Goal: Use online tool/utility: Use online tool/utility

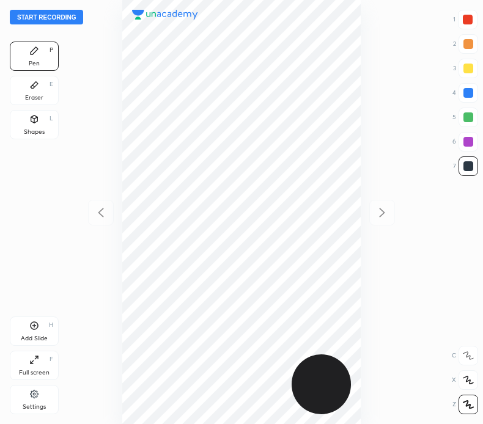
scroll to position [424, 287]
click at [66, 13] on button "Start recording" at bounding box center [46, 17] width 73 height 15
click at [40, 89] on div "Eraser E" at bounding box center [34, 90] width 49 height 29
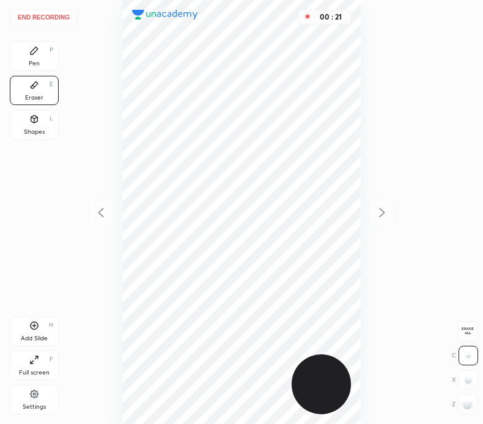
click at [46, 49] on div "Pen P" at bounding box center [34, 56] width 49 height 29
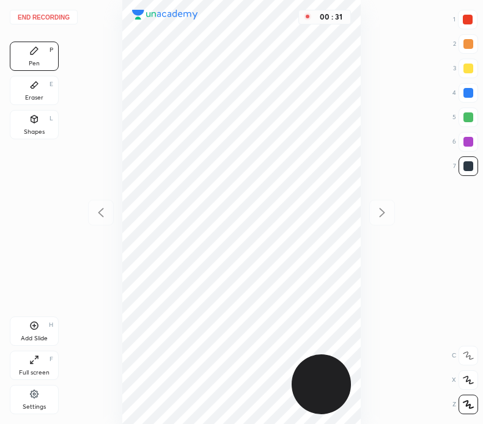
drag, startPoint x: 464, startPoint y: 17, endPoint x: 448, endPoint y: 18, distance: 15.3
click at [463, 17] on div at bounding box center [467, 20] width 10 height 10
click at [472, 164] on div at bounding box center [468, 166] width 10 height 10
drag, startPoint x: 467, startPoint y: 12, endPoint x: 455, endPoint y: 27, distance: 19.2
click at [467, 17] on div at bounding box center [467, 20] width 20 height 20
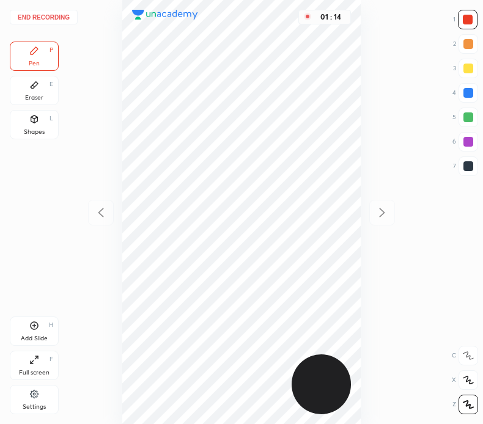
click at [468, 164] on div at bounding box center [468, 166] width 10 height 10
click at [455, 29] on div "End recording 1 2 3 4 5 6 7 R O A L C X Z Erase all C X Z Pen P Eraser E Shapes…" at bounding box center [241, 212] width 483 height 424
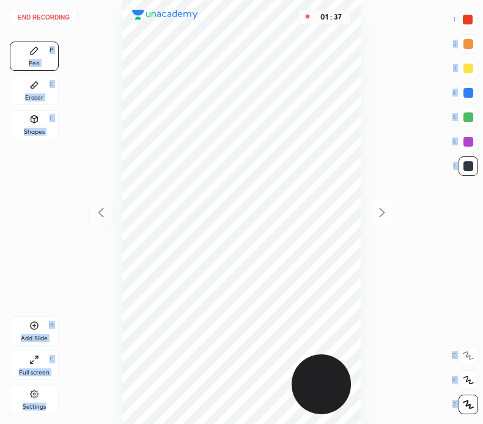
click at [470, 19] on div at bounding box center [467, 20] width 10 height 10
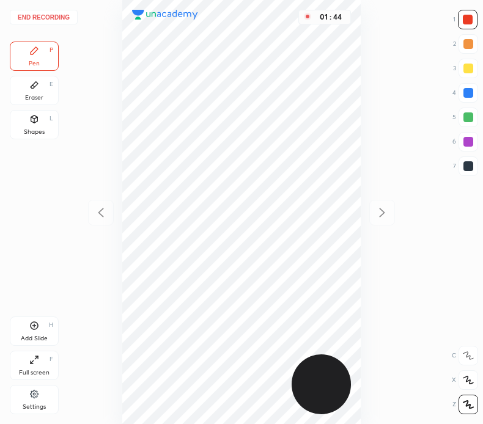
click at [465, 167] on div at bounding box center [468, 166] width 10 height 10
drag, startPoint x: 37, startPoint y: 88, endPoint x: 88, endPoint y: 184, distance: 108.8
click at [37, 90] on div "Eraser E" at bounding box center [34, 90] width 49 height 29
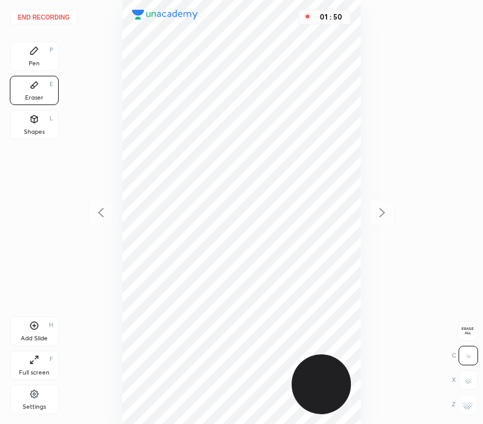
click at [37, 57] on div "Pen P" at bounding box center [34, 56] width 49 height 29
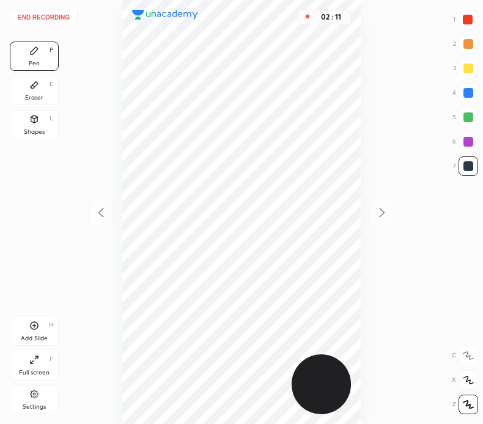
drag, startPoint x: 473, startPoint y: 17, endPoint x: 459, endPoint y: 32, distance: 19.9
click at [472, 21] on div at bounding box center [467, 20] width 20 height 20
drag, startPoint x: 467, startPoint y: 160, endPoint x: 449, endPoint y: 161, distance: 18.4
click at [467, 160] on div at bounding box center [468, 166] width 20 height 20
drag, startPoint x: 462, startPoint y: 17, endPoint x: 457, endPoint y: 31, distance: 14.5
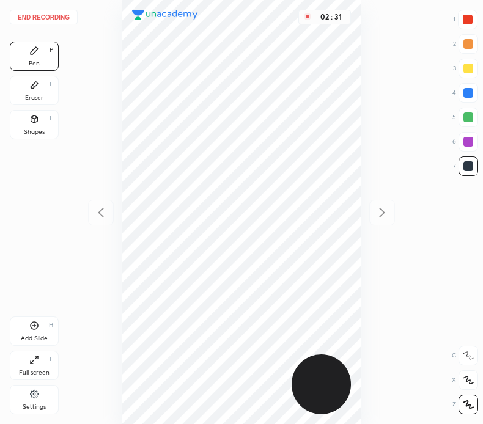
click at [462, 18] on div at bounding box center [467, 20] width 10 height 10
drag, startPoint x: 468, startPoint y: 167, endPoint x: 376, endPoint y: 231, distance: 112.8
click at [466, 169] on div at bounding box center [468, 166] width 10 height 10
click at [38, 318] on div "Add Slide H" at bounding box center [34, 330] width 49 height 29
click at [106, 210] on icon at bounding box center [100, 212] width 15 height 15
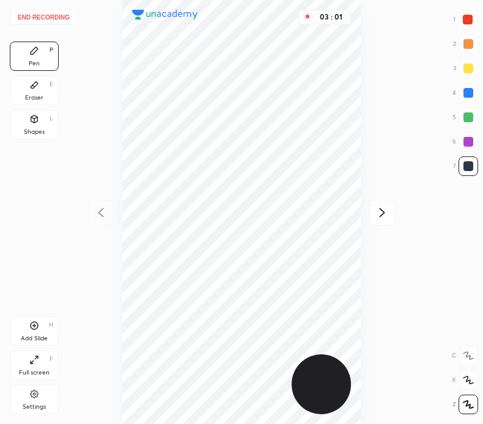
click at [384, 209] on icon at bounding box center [381, 212] width 15 height 15
drag, startPoint x: 102, startPoint y: 214, endPoint x: 112, endPoint y: 218, distance: 10.4
click at [109, 217] on div at bounding box center [101, 213] width 26 height 26
drag, startPoint x: 383, startPoint y: 211, endPoint x: 378, endPoint y: 204, distance: 8.3
click at [382, 206] on icon at bounding box center [381, 212] width 15 height 15
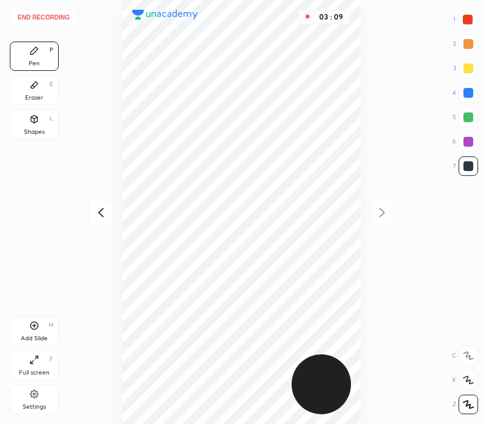
click at [106, 215] on icon at bounding box center [100, 212] width 15 height 15
drag, startPoint x: 377, startPoint y: 208, endPoint x: 375, endPoint y: 202, distance: 6.6
click at [376, 206] on icon at bounding box center [381, 212] width 15 height 15
click at [32, 95] on div "Eraser" at bounding box center [34, 98] width 18 height 6
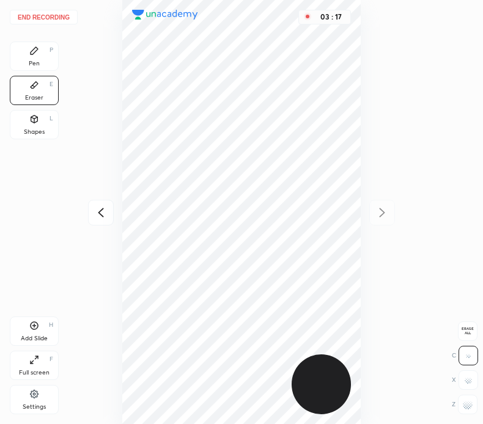
click at [35, 56] on div "Pen P" at bounding box center [34, 56] width 49 height 29
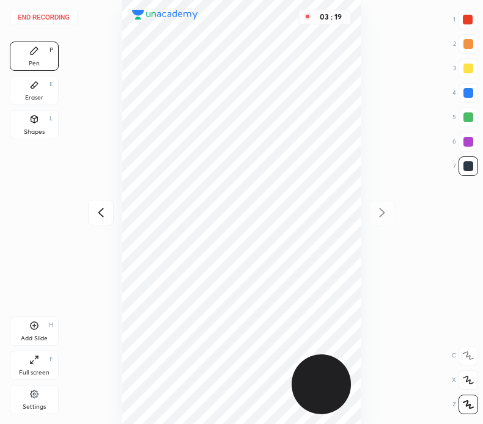
click at [101, 215] on icon at bounding box center [100, 212] width 5 height 9
click at [387, 206] on icon at bounding box center [381, 212] width 15 height 15
click at [102, 217] on icon at bounding box center [100, 212] width 15 height 15
click at [385, 208] on icon at bounding box center [381, 212] width 15 height 15
click at [464, 15] on div at bounding box center [467, 20] width 10 height 10
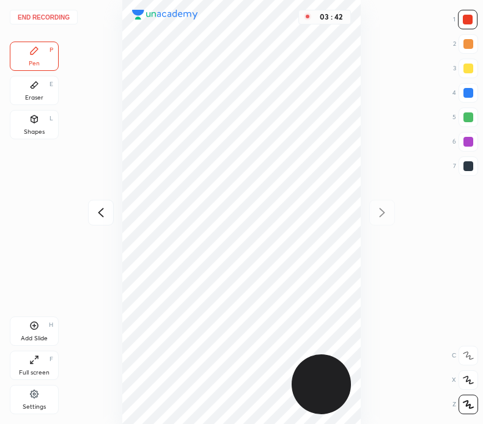
drag, startPoint x: 468, startPoint y: 163, endPoint x: 455, endPoint y: 161, distance: 13.0
click at [466, 163] on div at bounding box center [468, 166] width 10 height 10
drag, startPoint x: 98, startPoint y: 213, endPoint x: 106, endPoint y: 214, distance: 7.4
click at [99, 213] on icon at bounding box center [100, 212] width 15 height 15
click at [388, 203] on div at bounding box center [382, 213] width 26 height 26
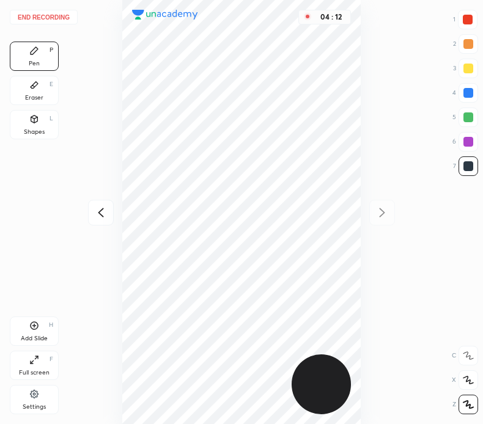
click at [464, 95] on div at bounding box center [468, 93] width 10 height 10
click at [40, 93] on div "Eraser E" at bounding box center [34, 90] width 49 height 29
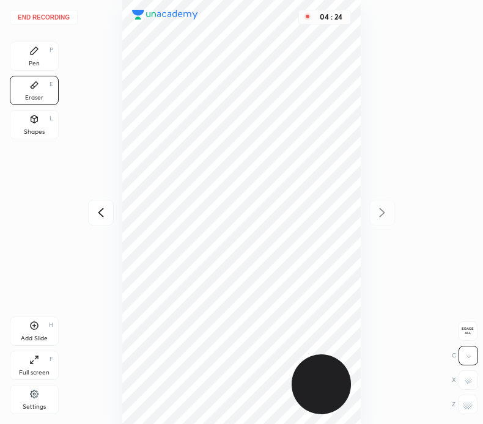
click at [48, 67] on div "Pen P" at bounding box center [34, 56] width 49 height 29
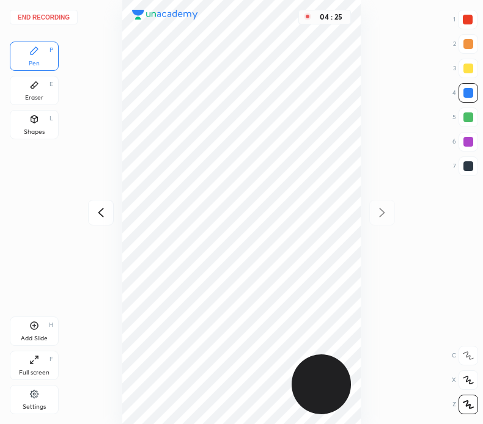
drag, startPoint x: 467, startPoint y: 16, endPoint x: 397, endPoint y: 86, distance: 98.5
click at [465, 20] on div at bounding box center [467, 20] width 10 height 10
drag, startPoint x: 468, startPoint y: 89, endPoint x: 464, endPoint y: 97, distance: 9.6
click at [467, 94] on div at bounding box center [468, 93] width 10 height 10
click at [50, 18] on button "End recording" at bounding box center [44, 17] width 68 height 15
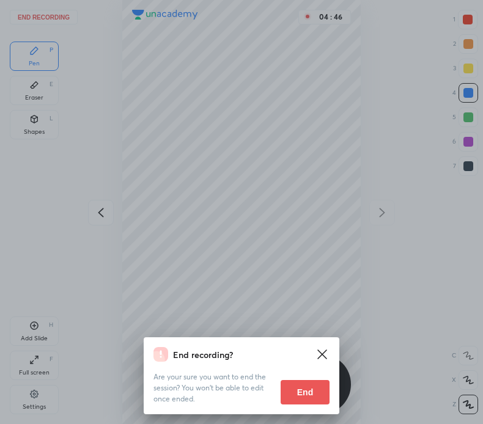
drag, startPoint x: 303, startPoint y: 389, endPoint x: 279, endPoint y: 397, distance: 25.1
click at [300, 389] on button "End" at bounding box center [304, 392] width 49 height 24
